Goal: Task Accomplishment & Management: Manage account settings

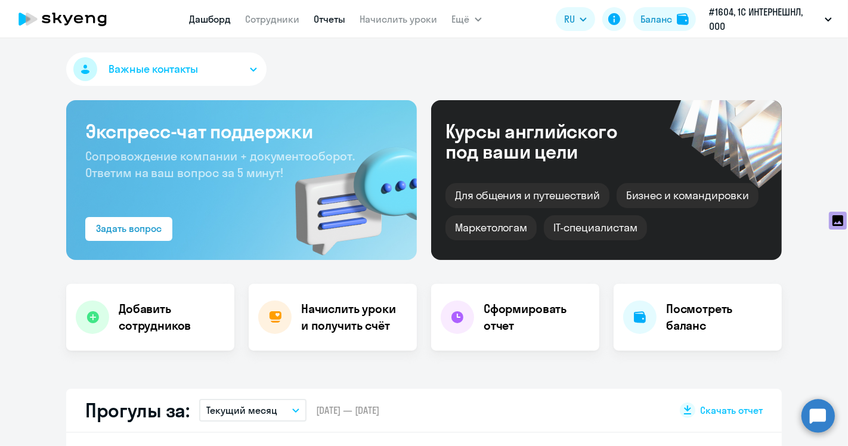
click at [321, 17] on link "Отчеты" at bounding box center [330, 19] width 32 height 12
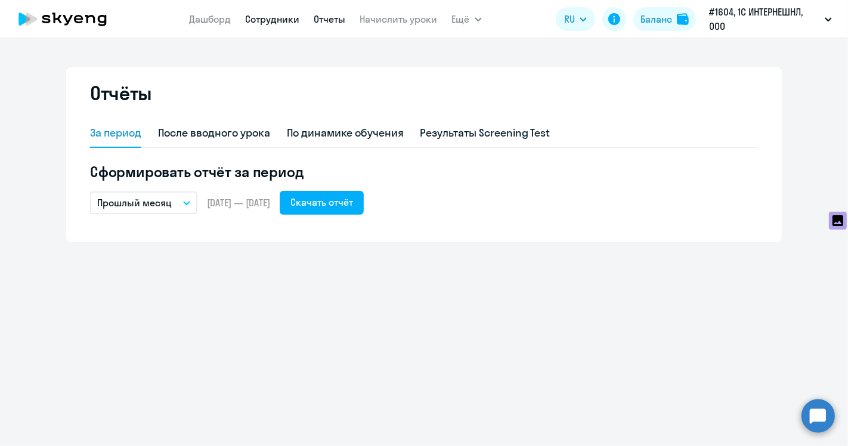
click at [284, 21] on link "Сотрудники" at bounding box center [273, 19] width 54 height 12
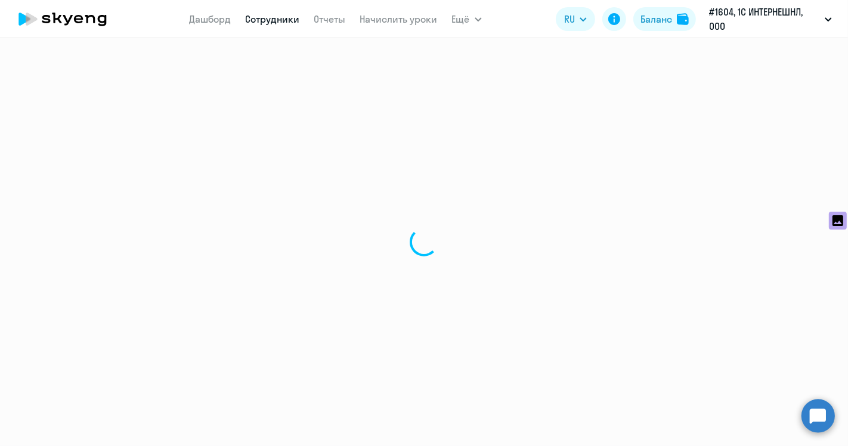
select select "30"
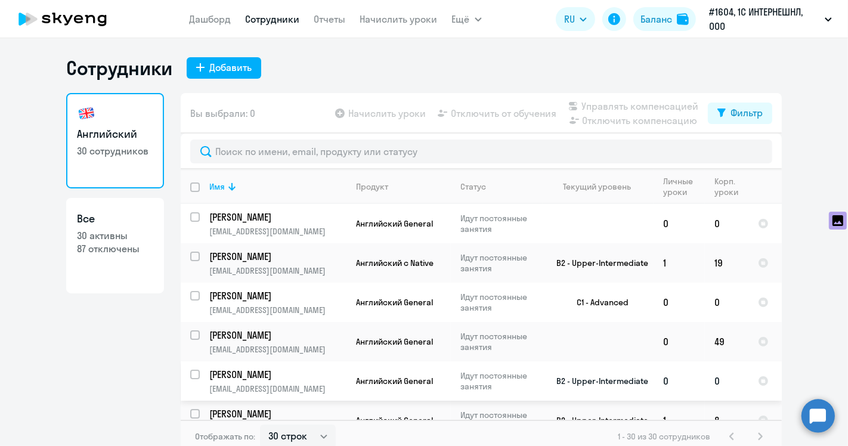
click at [470, 376] on p "Идут постоянные занятия" at bounding box center [501, 380] width 82 height 21
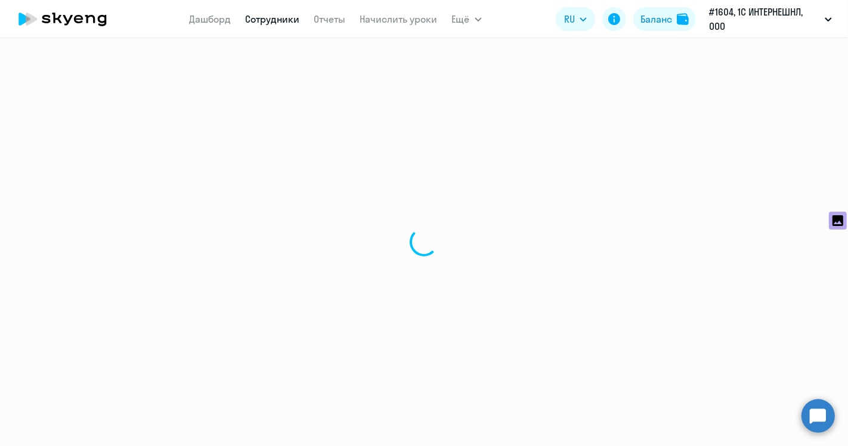
select select "english"
select select "30"
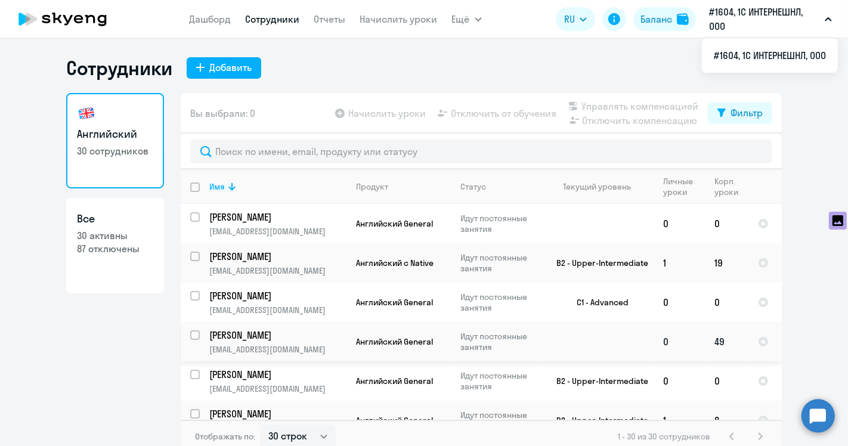
scroll to position [66, 0]
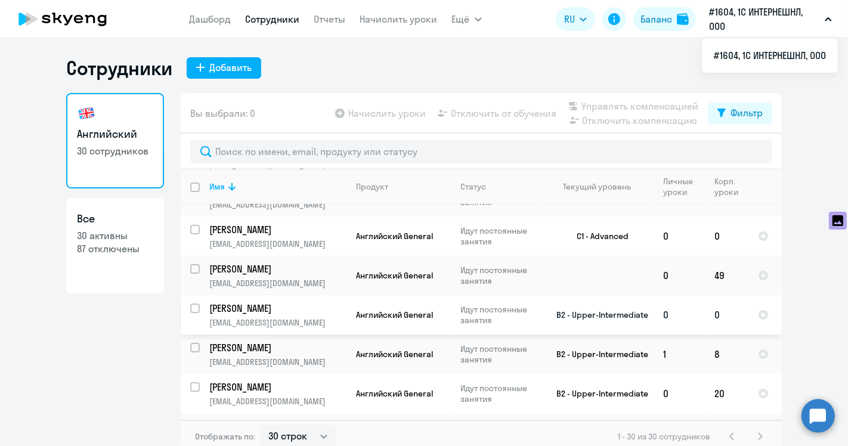
click at [191, 307] on input "select row 12712804" at bounding box center [202, 315] width 24 height 24
checkbox input "true"
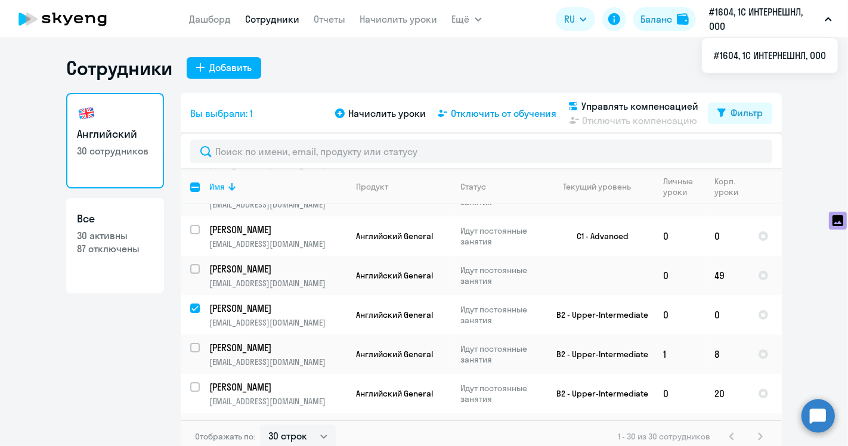
click at [476, 113] on span "Отключить от обучения" at bounding box center [504, 113] width 106 height 14
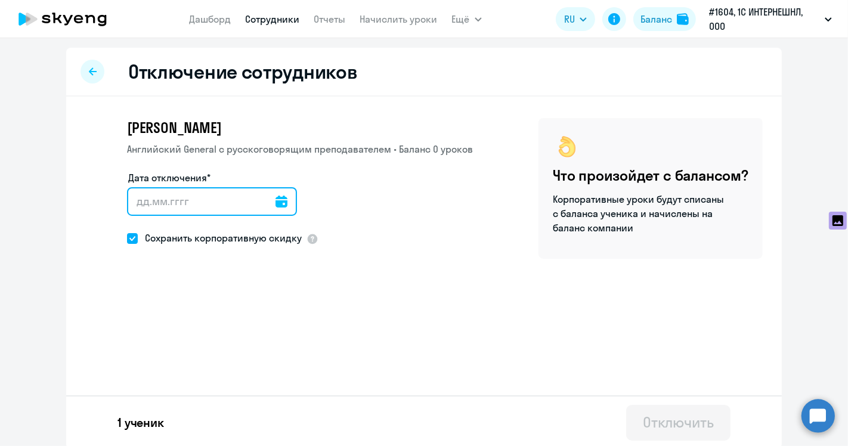
click at [176, 198] on input "Дата отключения*" at bounding box center [212, 201] width 170 height 29
click at [225, 203] on input "Дата отключения*" at bounding box center [212, 201] width 170 height 29
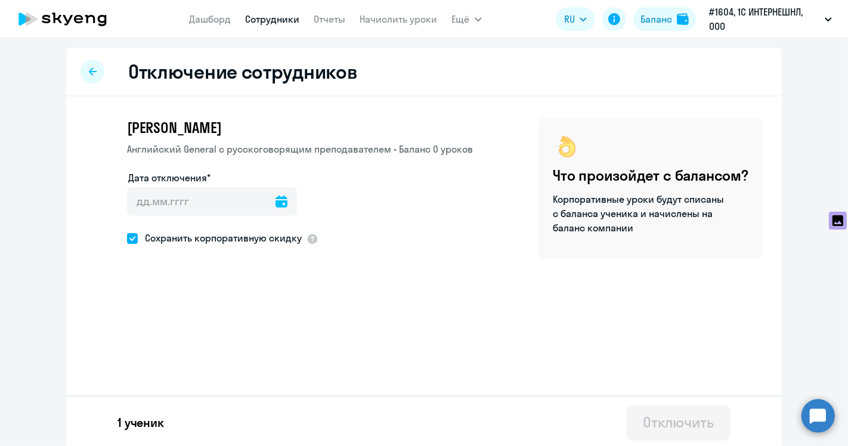
click at [275, 202] on icon at bounding box center [281, 202] width 12 height 12
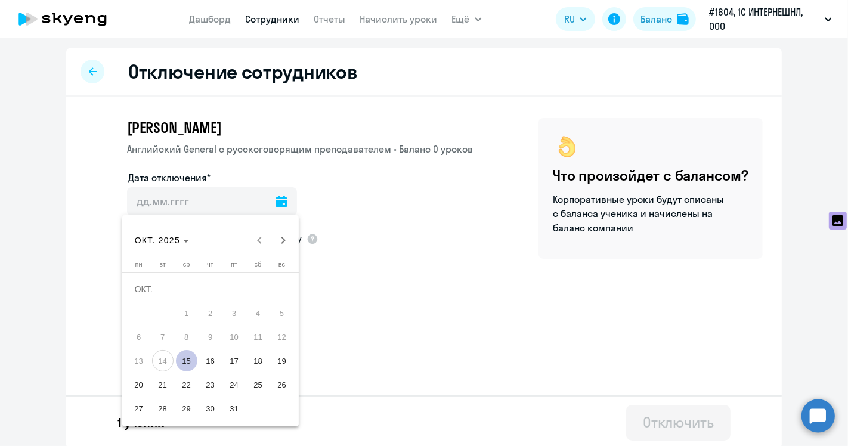
click at [191, 361] on span "15" at bounding box center [186, 360] width 21 height 21
type input "[DATE]"
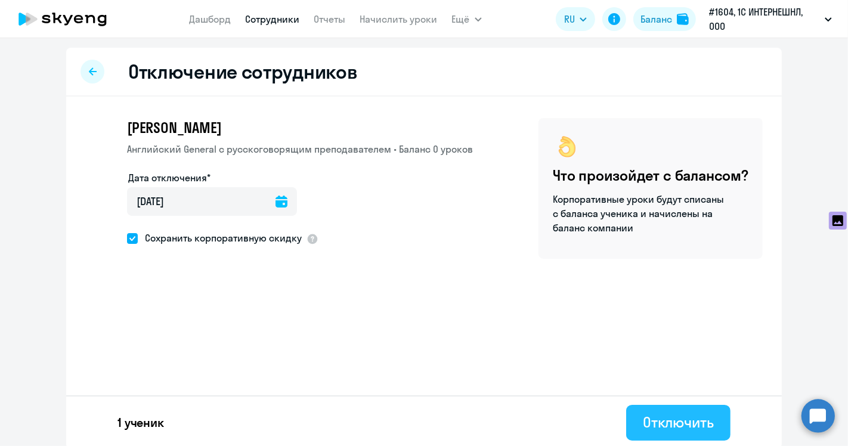
click at [671, 425] on div "Отключить" at bounding box center [678, 421] width 71 height 19
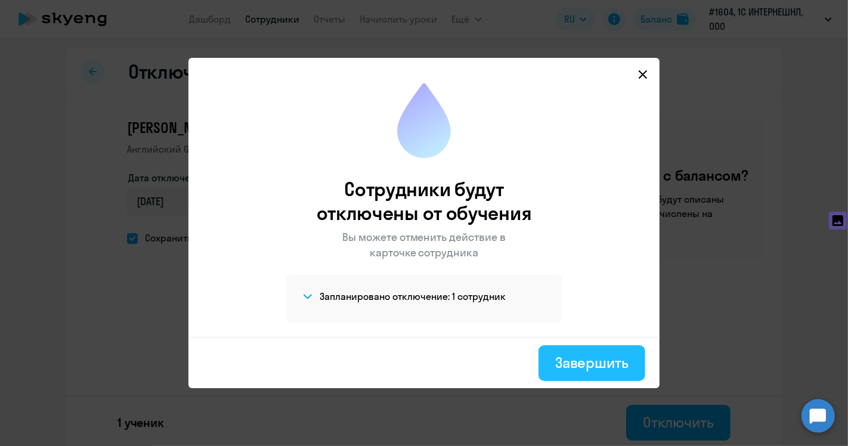
click at [590, 364] on div "Завершить" at bounding box center [591, 362] width 73 height 19
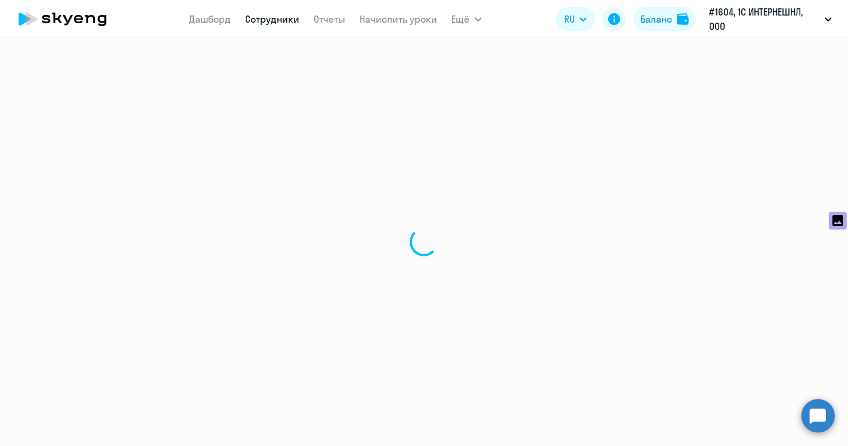
select select "30"
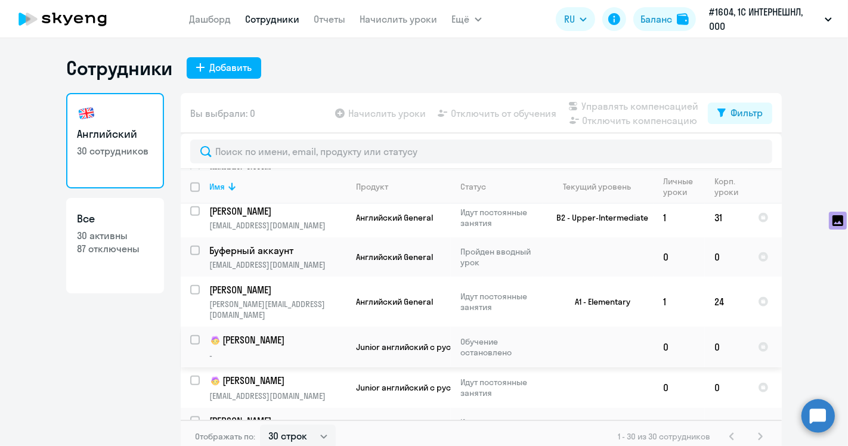
scroll to position [7, 0]
